Goal: Transaction & Acquisition: Purchase product/service

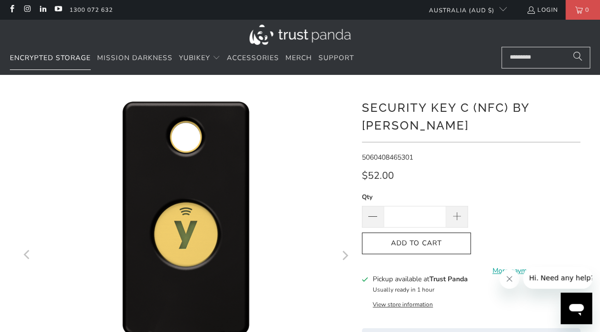
click at [52, 55] on span "Encrypted Storage" at bounding box center [50, 57] width 81 height 9
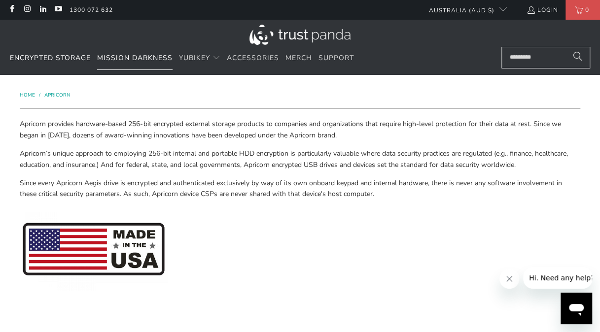
click at [136, 56] on span "Mission Darkness" at bounding box center [134, 57] width 75 height 9
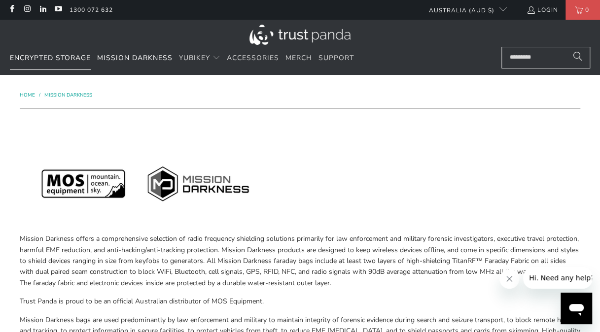
click at [42, 52] on link "Encrypted Storage" at bounding box center [50, 58] width 81 height 23
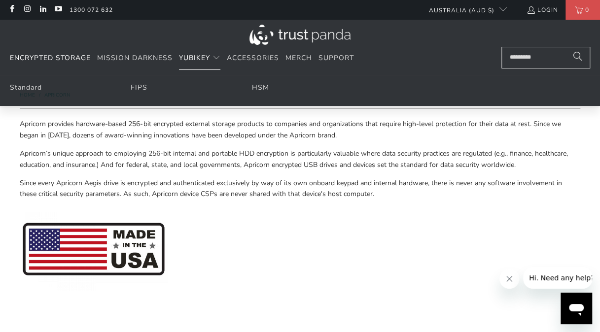
click at [187, 56] on span "YubiKey" at bounding box center [194, 57] width 31 height 9
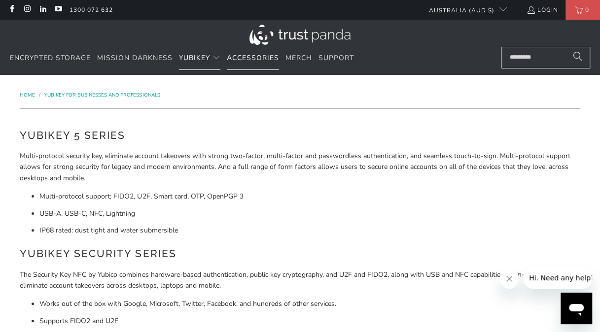
click at [234, 53] on span "Accessories" at bounding box center [253, 57] width 52 height 9
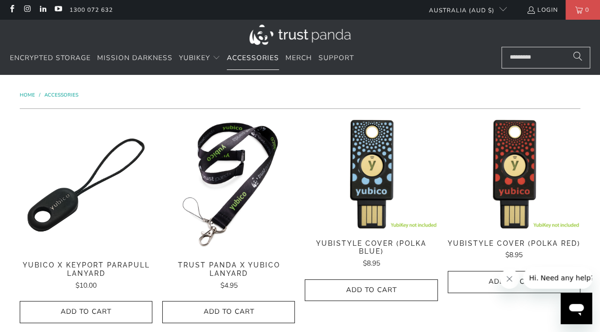
click at [255, 51] on link "Accessories" at bounding box center [253, 58] width 52 height 23
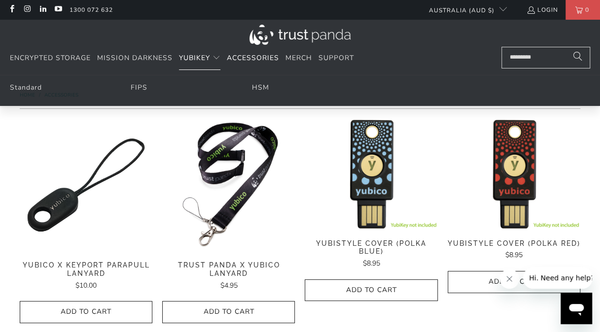
click at [198, 61] on span "YubiKey" at bounding box center [194, 57] width 31 height 9
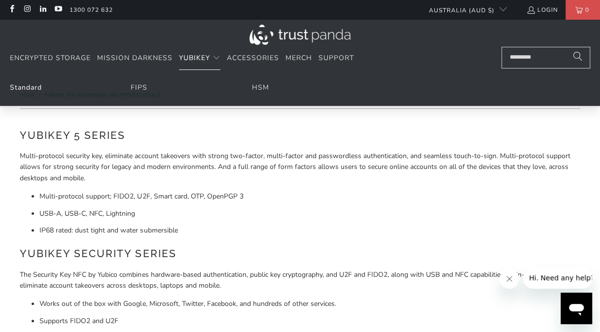
click at [23, 91] on link "Standard" at bounding box center [26, 87] width 32 height 9
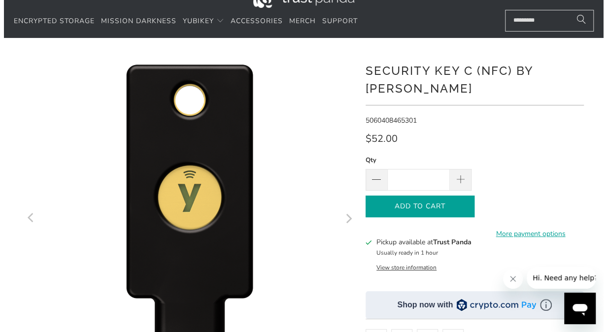
scroll to position [55, 0]
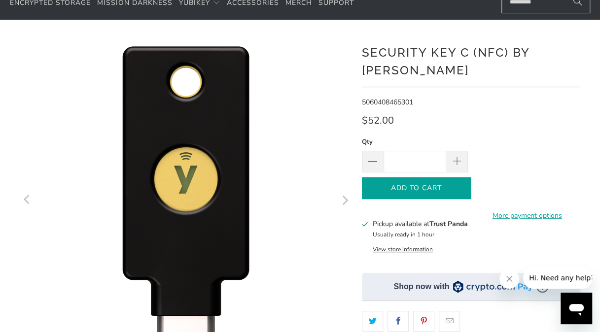
click at [416, 185] on icon "button" at bounding box center [417, 188] width 16 height 16
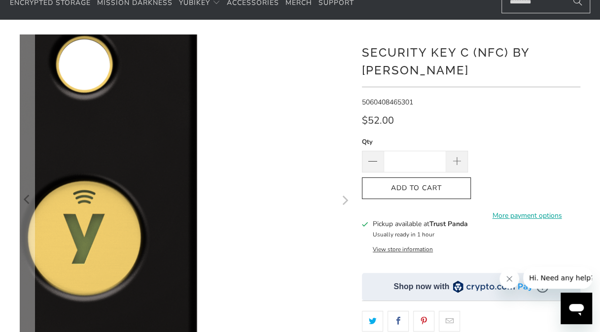
click at [316, 104] on img at bounding box center [84, 276] width 592 height 592
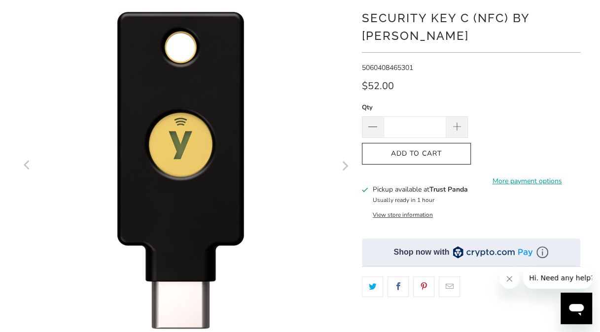
scroll to position [0, 0]
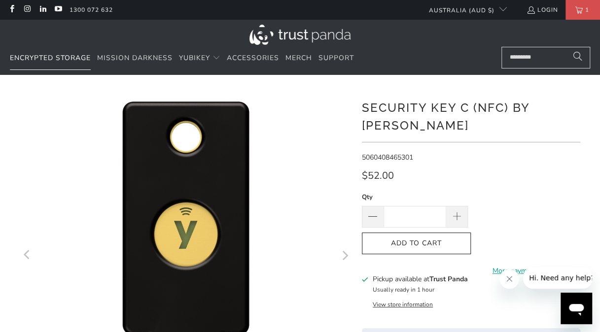
click at [40, 55] on span "Encrypted Storage" at bounding box center [50, 57] width 81 height 9
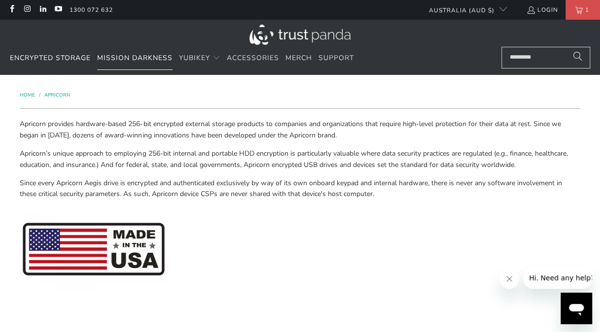
click at [142, 58] on span "Mission Darkness" at bounding box center [134, 57] width 75 height 9
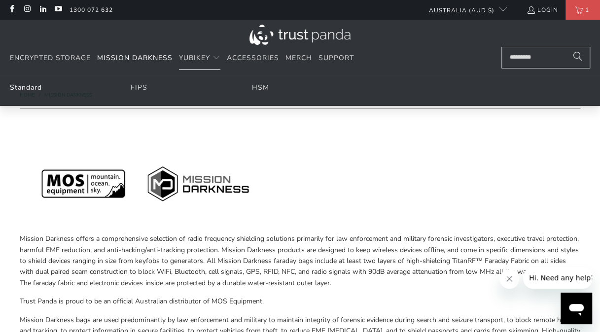
click at [29, 86] on link "Standard" at bounding box center [26, 87] width 32 height 9
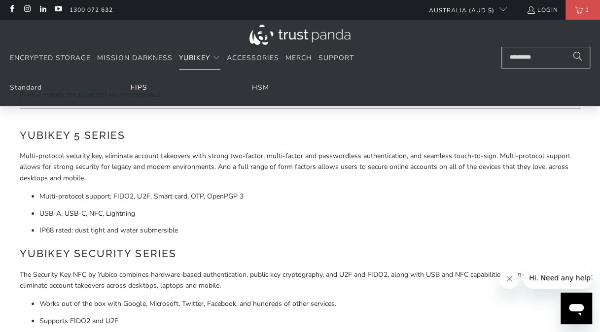
click at [136, 89] on link "FIPS" at bounding box center [139, 87] width 17 height 9
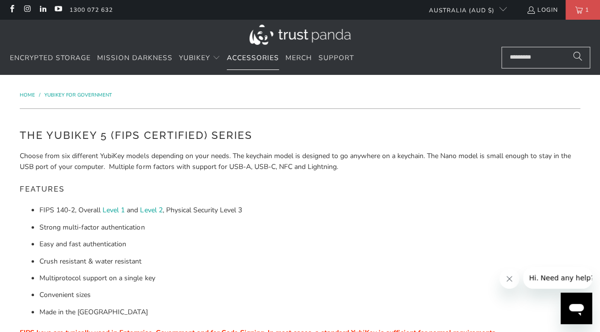
click at [240, 56] on span "Accessories" at bounding box center [253, 57] width 52 height 9
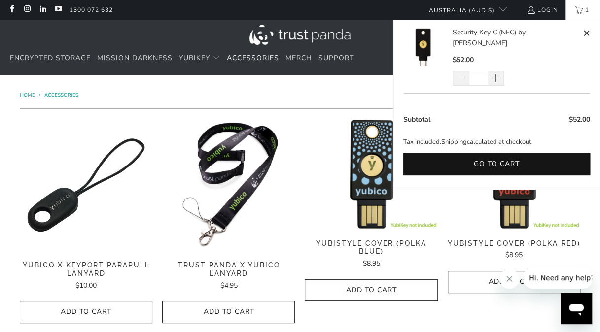
click at [582, 4] on link "1" at bounding box center [583, 10] width 35 height 20
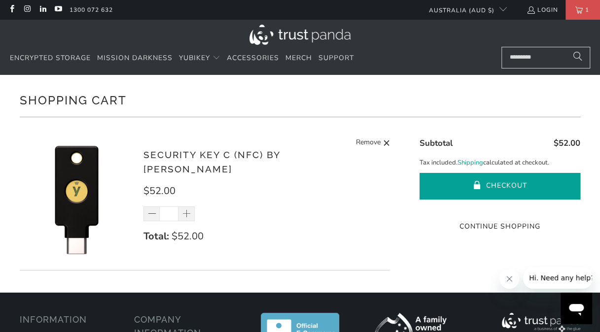
click at [496, 182] on button "Checkout" at bounding box center [500, 186] width 160 height 27
